Goal: Information Seeking & Learning: Learn about a topic

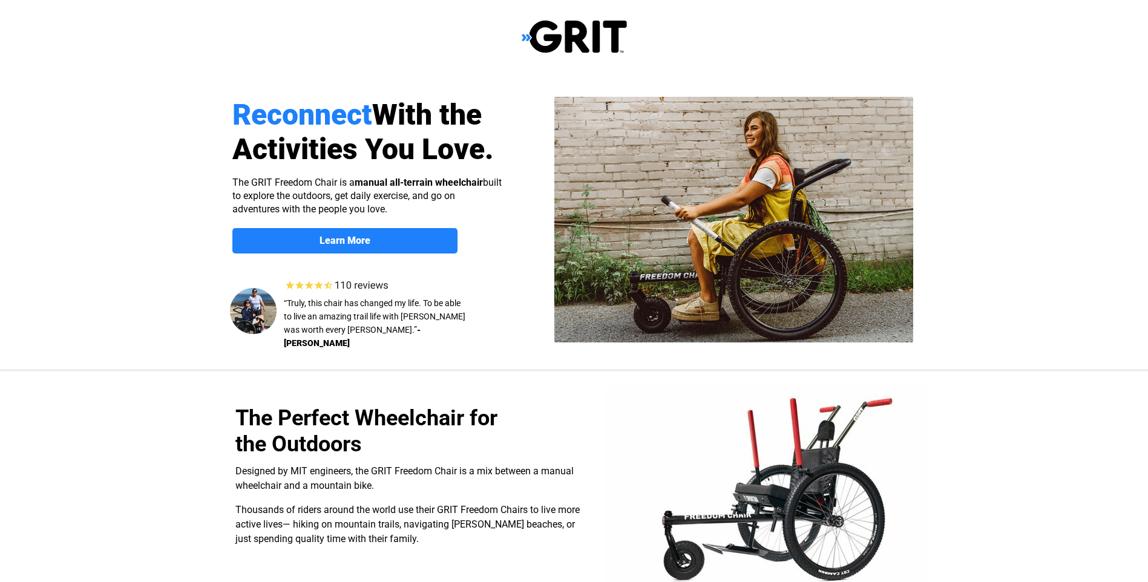
select select "US"
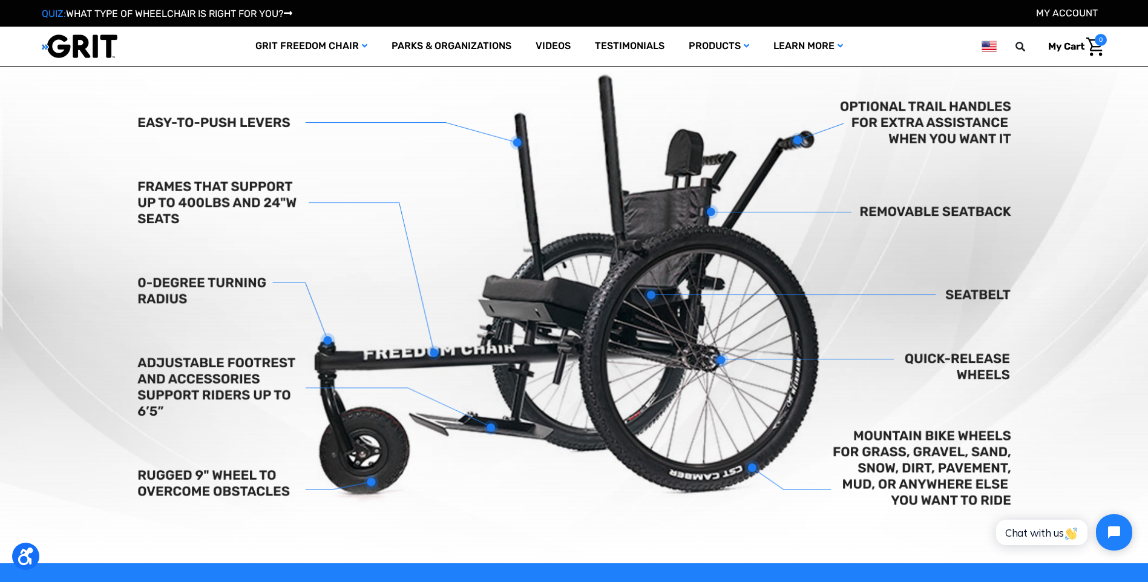
scroll to position [423, 0]
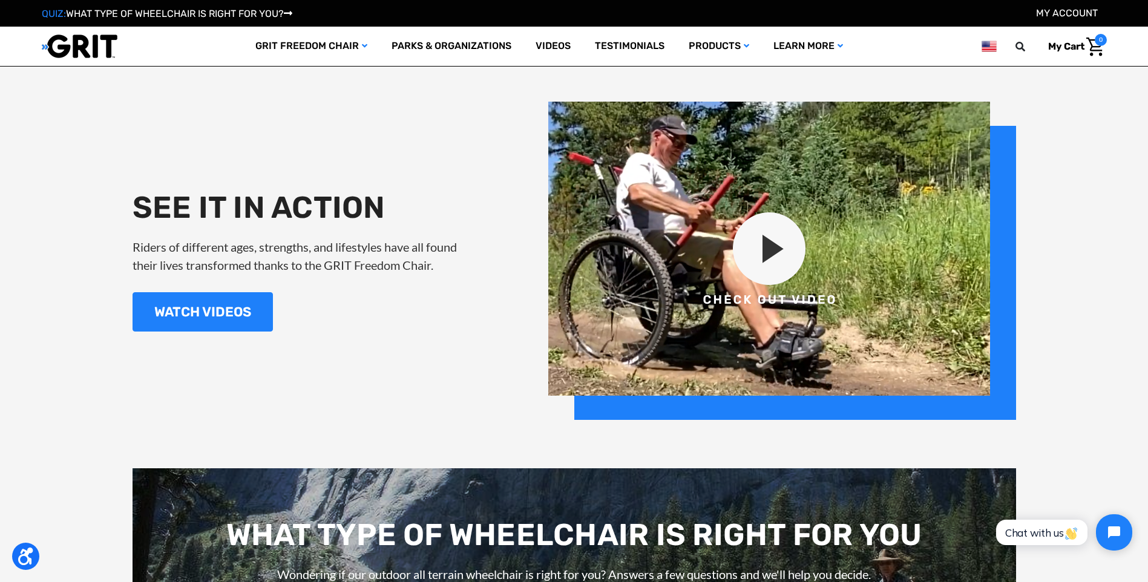
scroll to position [1452, 0]
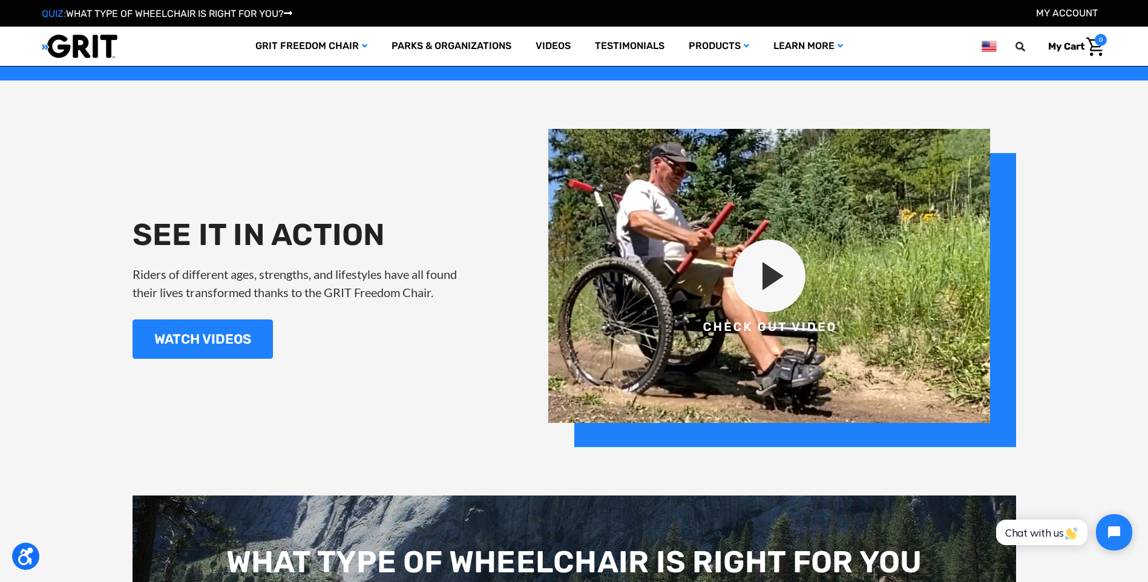
click at [769, 283] on img at bounding box center [782, 288] width 468 height 318
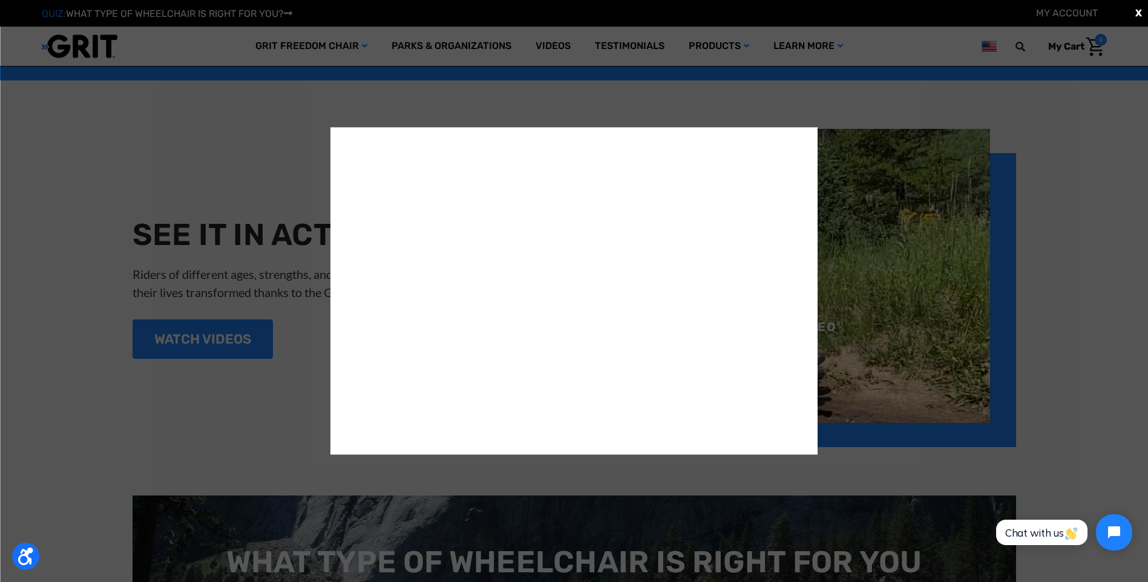
click at [1081, 185] on div "X" at bounding box center [574, 291] width 1148 height 582
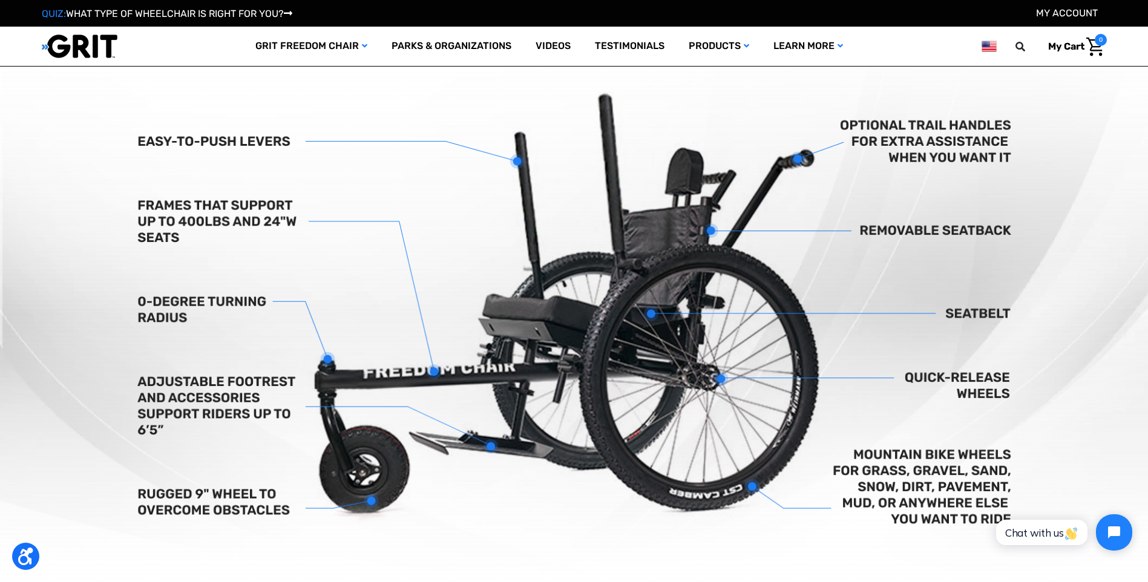
scroll to position [484, 0]
